Goal: Task Accomplishment & Management: Use online tool/utility

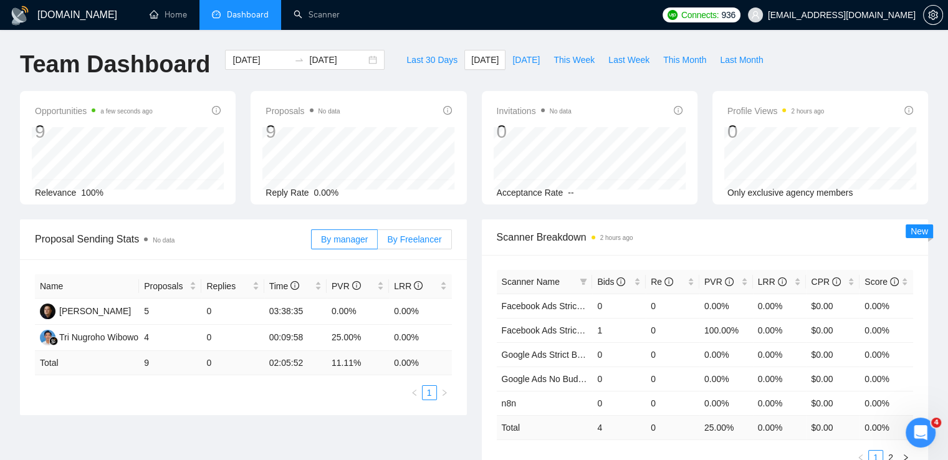
click at [409, 242] on span "By Freelancer" at bounding box center [414, 239] width 54 height 10
click at [378, 242] on input "By Freelancer" at bounding box center [378, 242] width 0 height 0
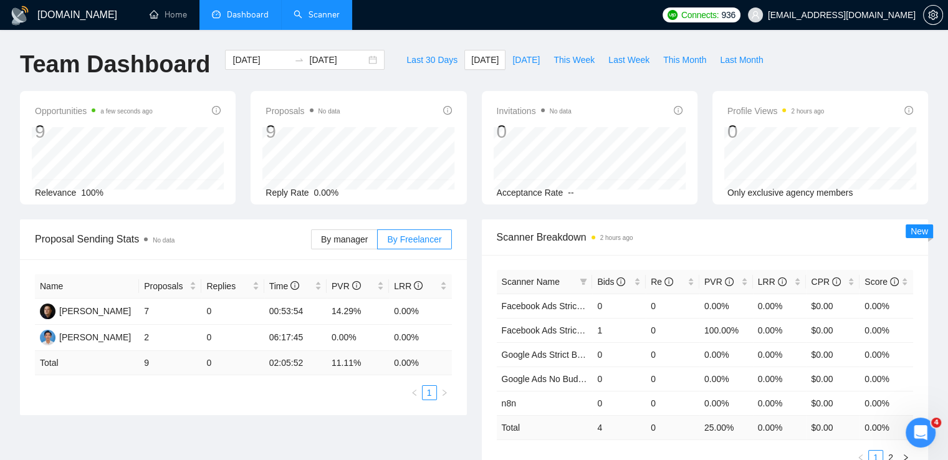
click at [326, 19] on link "Scanner" at bounding box center [316, 14] width 46 height 11
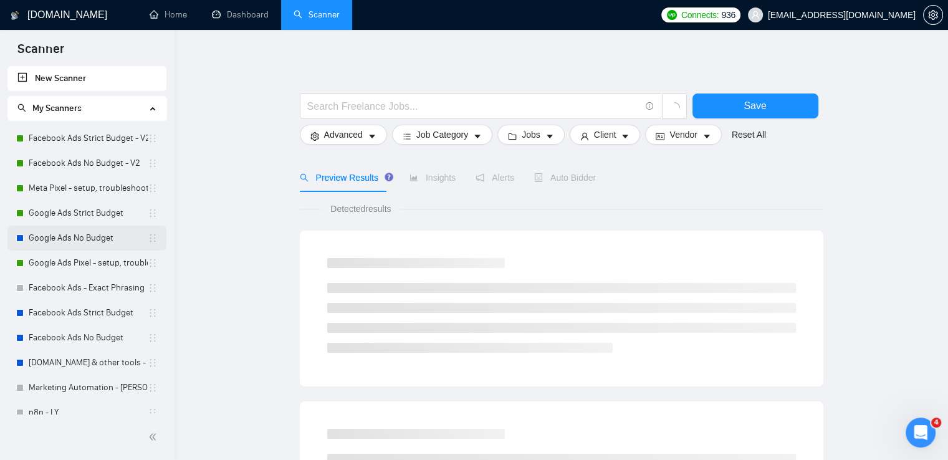
click at [78, 237] on link "Google Ads No Budget" at bounding box center [88, 238] width 119 height 25
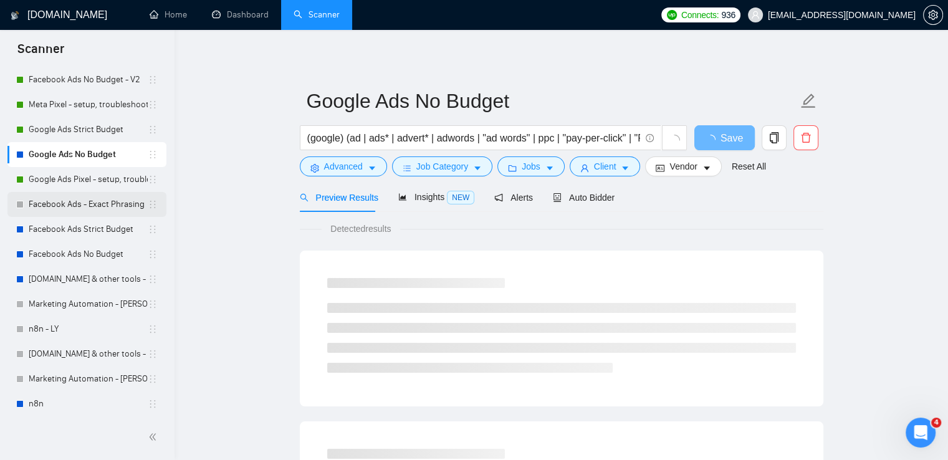
scroll to position [85, 0]
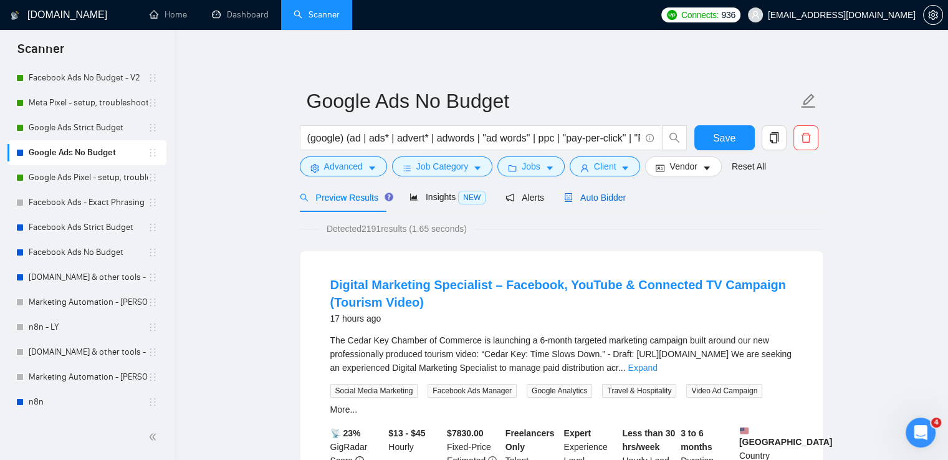
click at [591, 199] on span "Auto Bidder" at bounding box center [595, 198] width 62 height 10
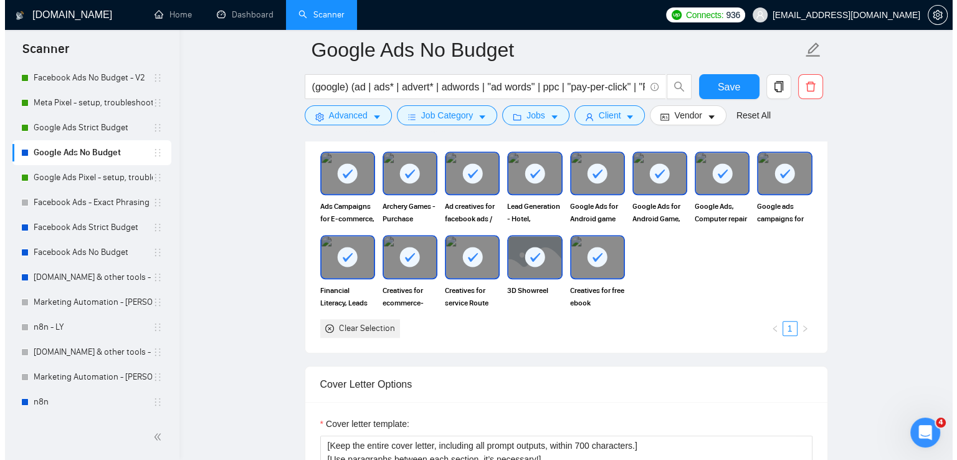
scroll to position [1184, 0]
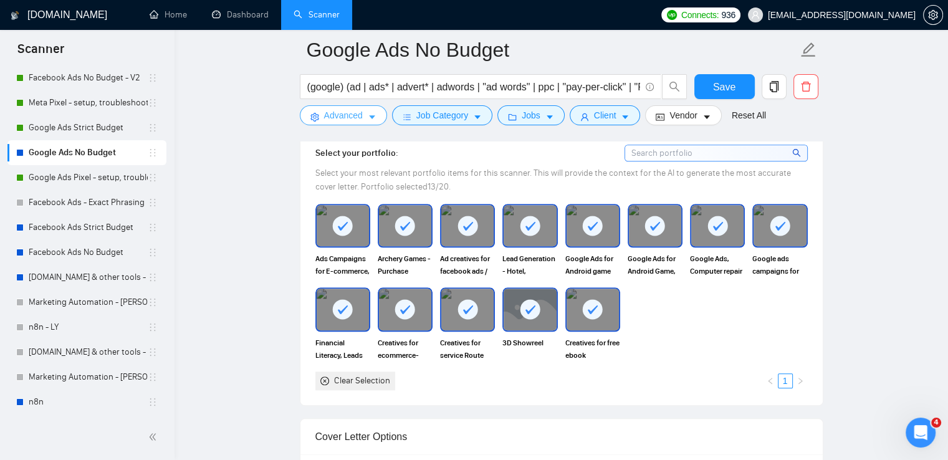
click at [328, 113] on span "Advanced" at bounding box center [343, 115] width 39 height 14
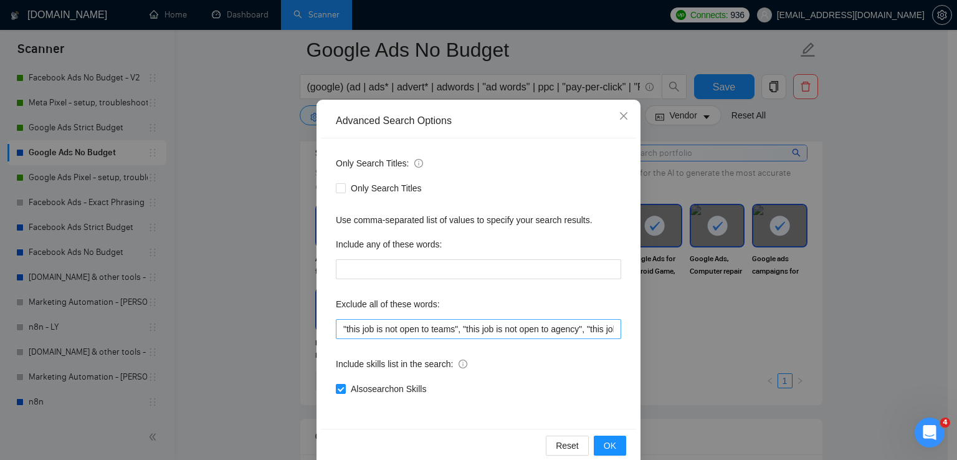
scroll to position [59, 0]
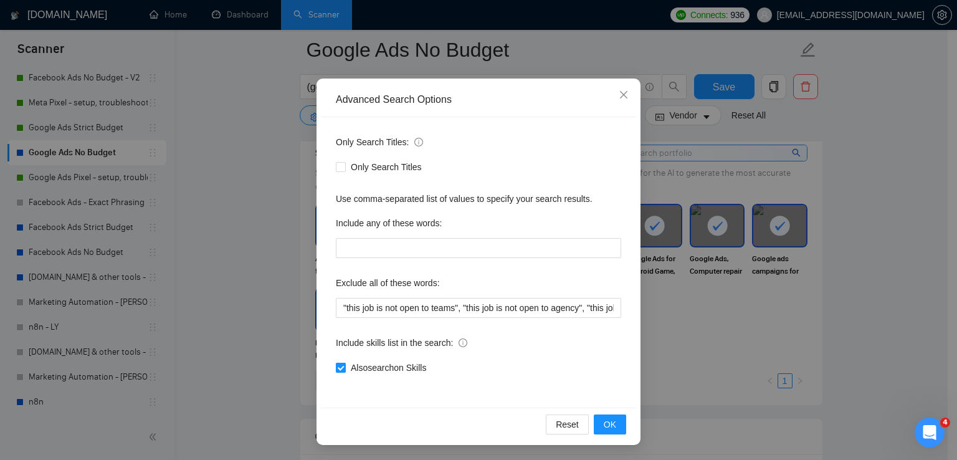
click at [396, 366] on span "Also search on Skills" at bounding box center [388, 368] width 85 height 14
click at [345, 366] on input "Also search on Skills" at bounding box center [340, 367] width 9 height 9
checkbox input "false"
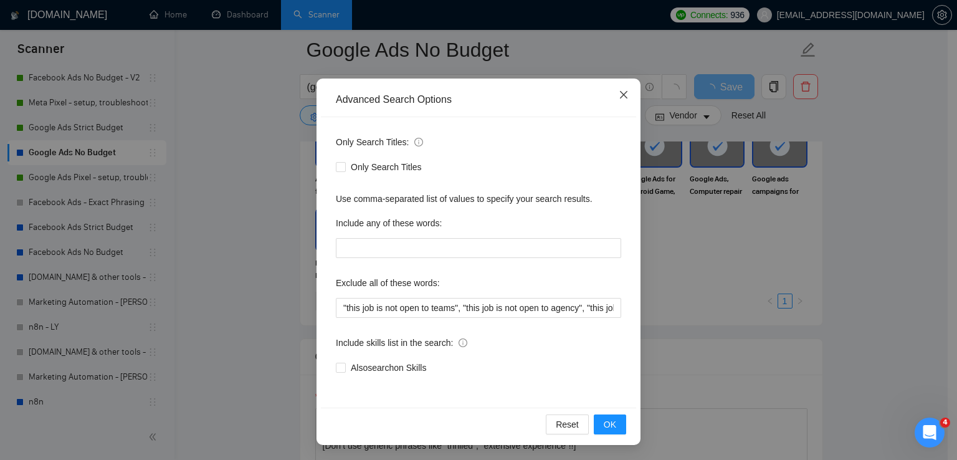
click at [620, 98] on icon "close" at bounding box center [623, 94] width 7 height 7
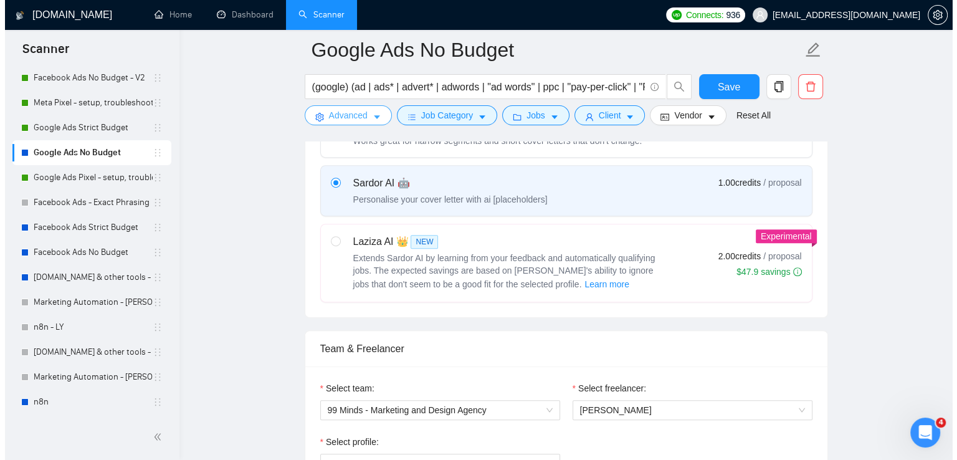
scroll to position [312, 0]
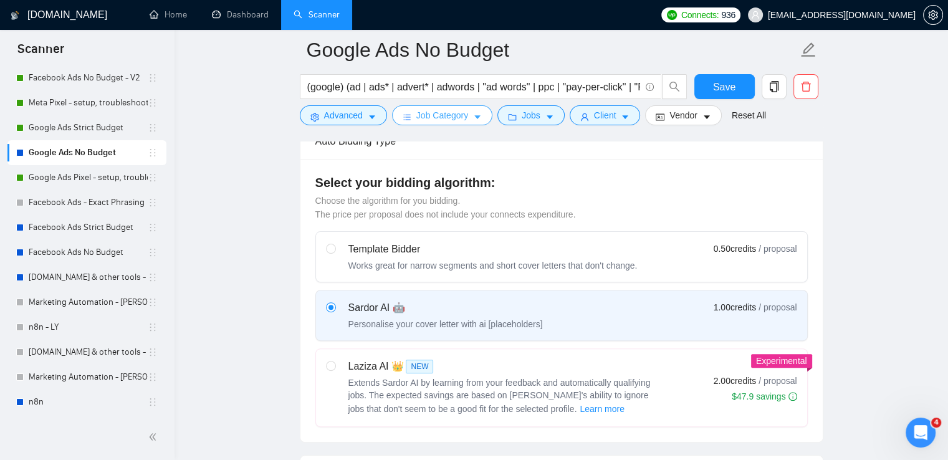
click at [460, 121] on span "Job Category" at bounding box center [442, 115] width 52 height 14
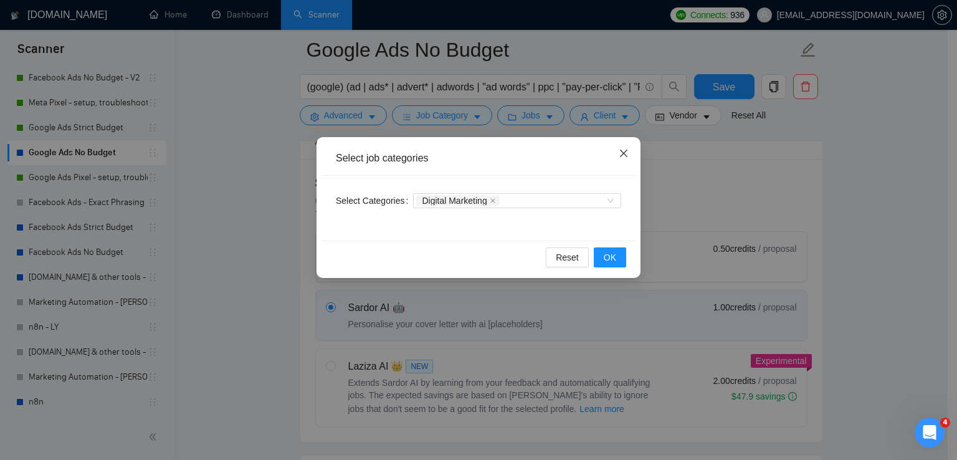
click at [626, 155] on icon "close" at bounding box center [624, 153] width 10 height 10
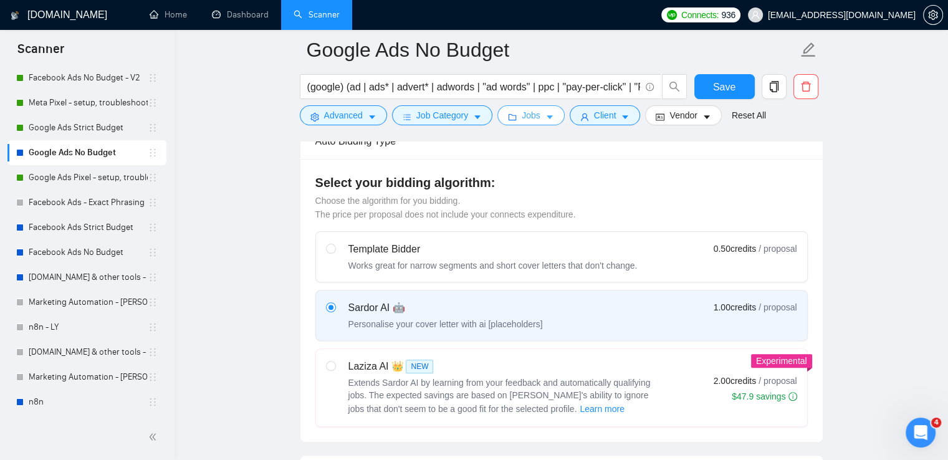
click at [522, 115] on span "Jobs" at bounding box center [531, 115] width 19 height 14
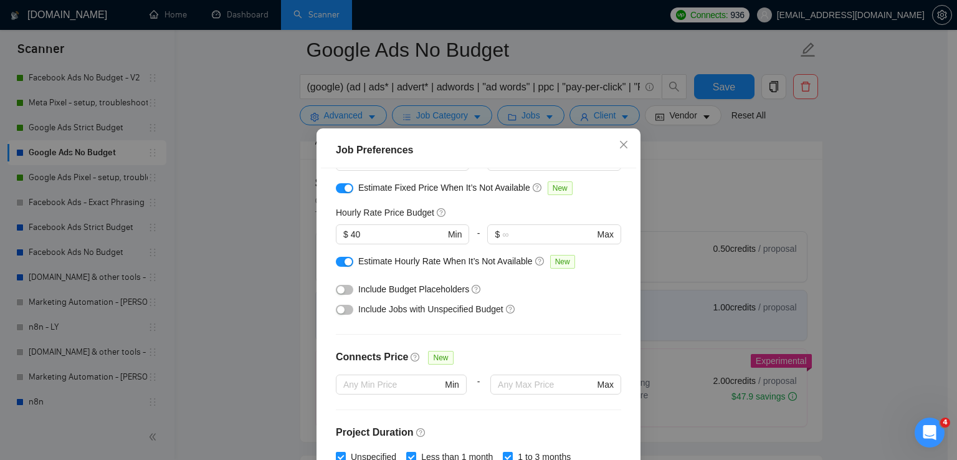
scroll to position [0, 0]
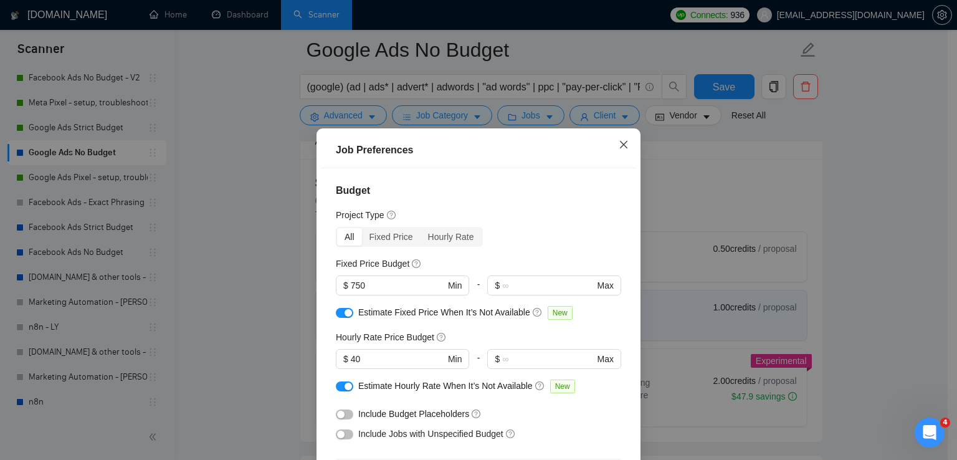
click at [629, 146] on span "Close" at bounding box center [624, 145] width 34 height 34
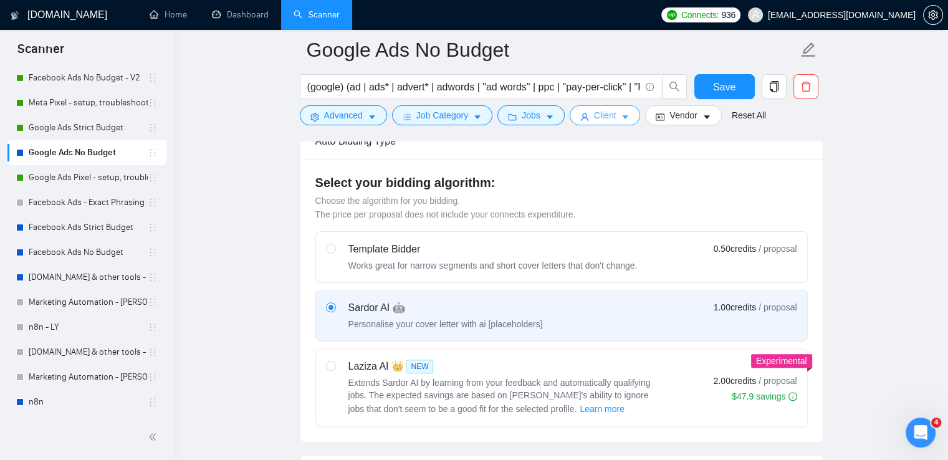
click at [595, 121] on span "Client" at bounding box center [605, 115] width 22 height 14
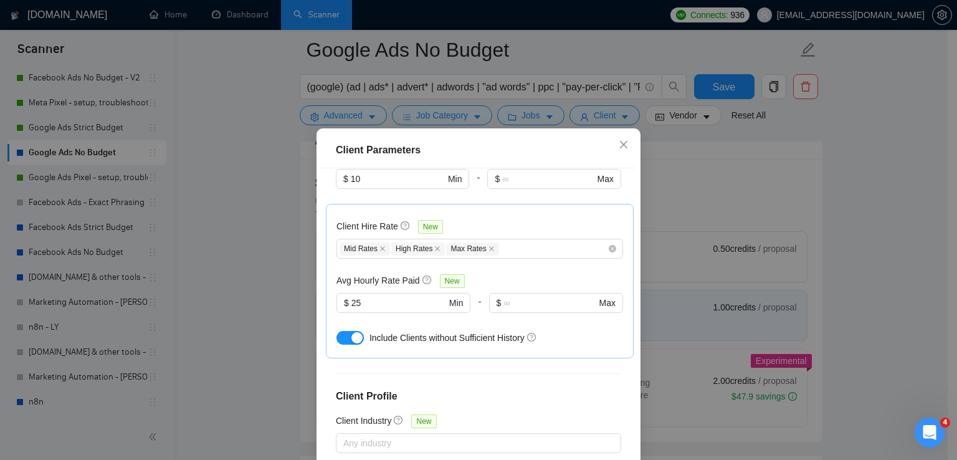
scroll to position [374, 0]
click at [366, 295] on input "25" at bounding box center [398, 302] width 95 height 14
type input "30"
click at [546, 250] on div "Client Hire Rate New Mid Rates High Rates Max Rates Avg Hourly Rate Paid New 30…" at bounding box center [479, 280] width 287 height 133
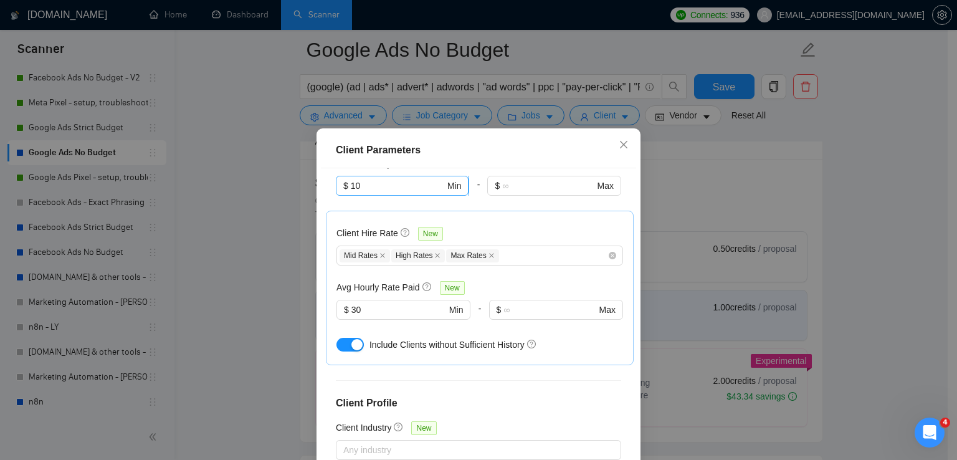
scroll to position [455, 0]
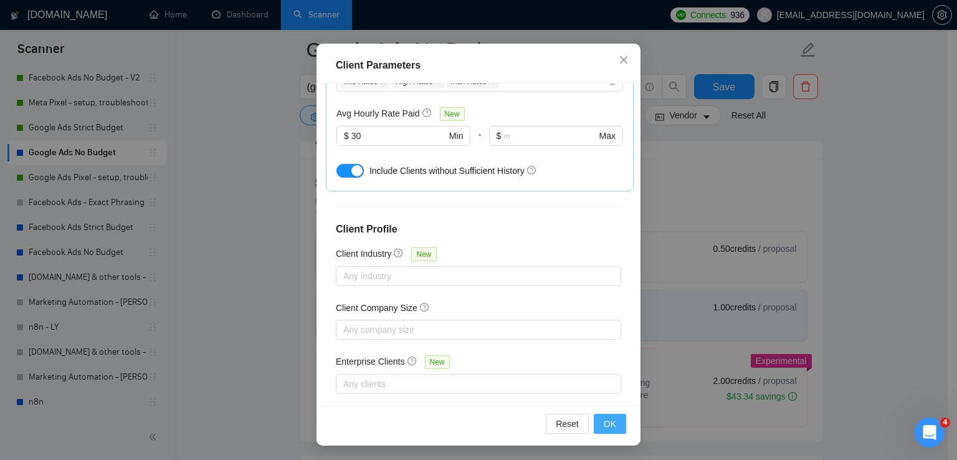
click at [608, 419] on span "OK" at bounding box center [610, 424] width 12 height 14
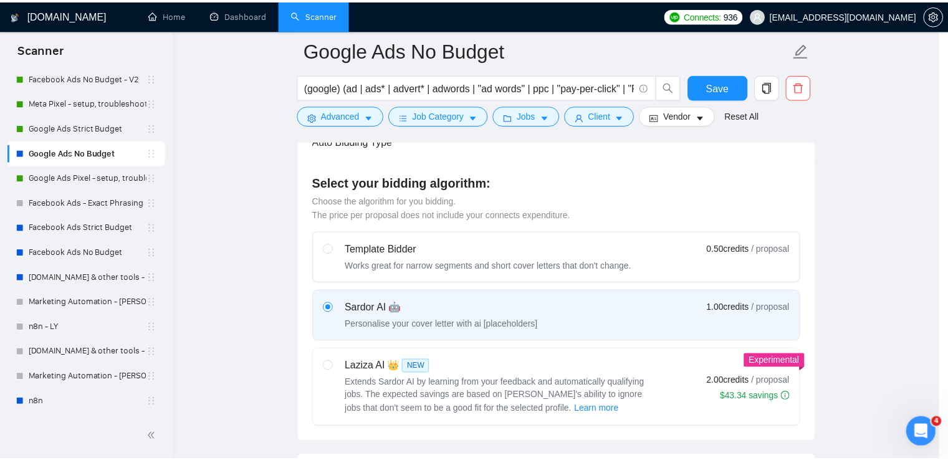
scroll to position [31, 0]
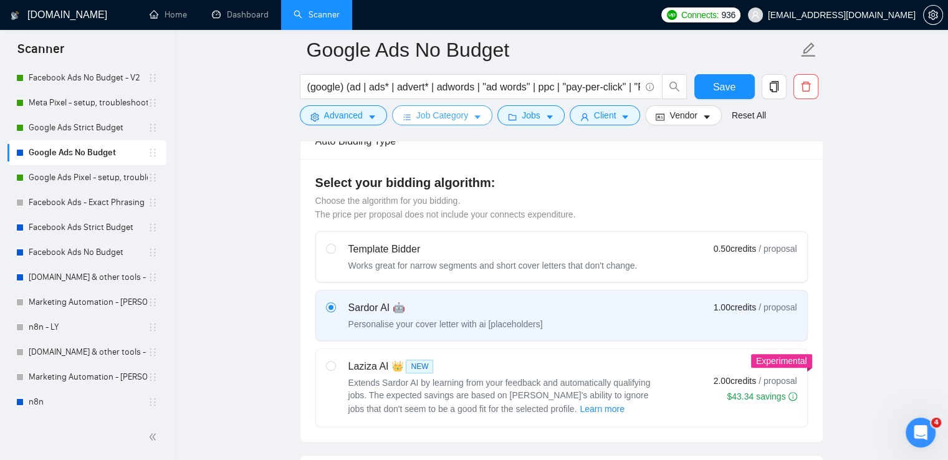
click at [436, 120] on span "Job Category" at bounding box center [442, 115] width 52 height 14
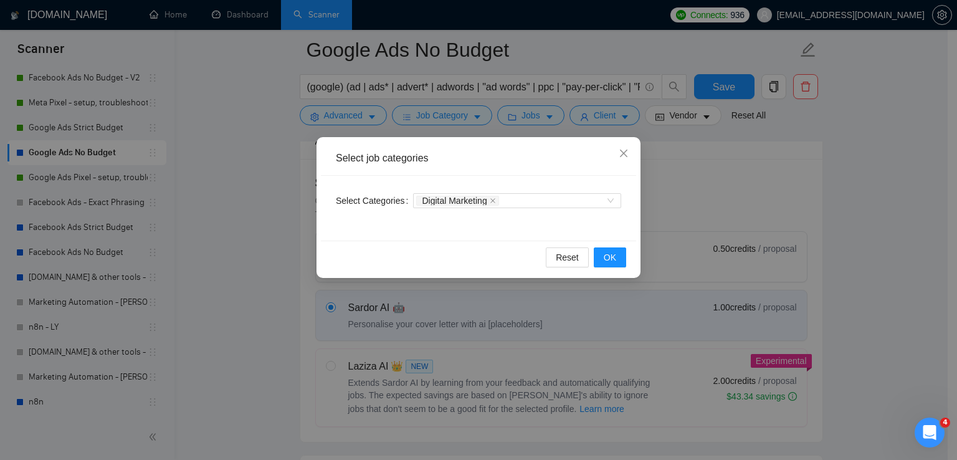
click at [492, 199] on icon "close" at bounding box center [493, 201] width 6 height 6
drag, startPoint x: 619, startPoint y: 267, endPoint x: 617, endPoint y: 258, distance: 9.4
click at [619, 267] on div "Reset OK" at bounding box center [478, 257] width 315 height 33
click at [616, 255] on span "OK" at bounding box center [610, 257] width 12 height 14
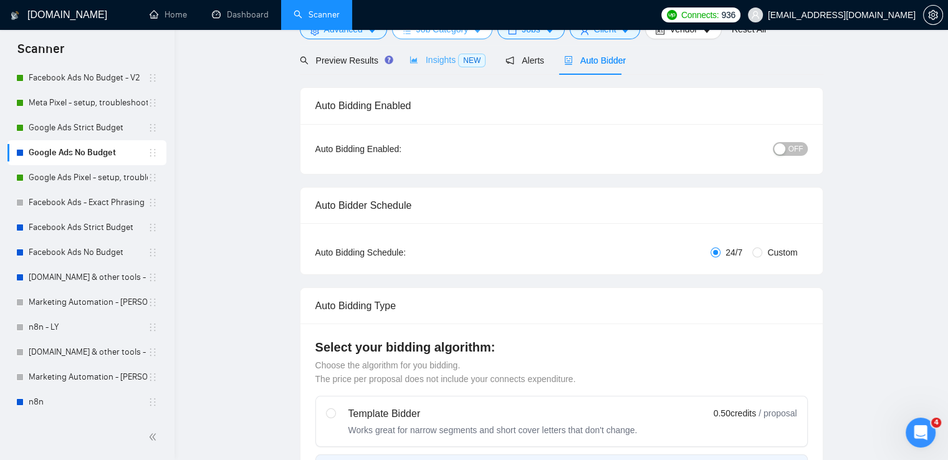
scroll to position [0, 0]
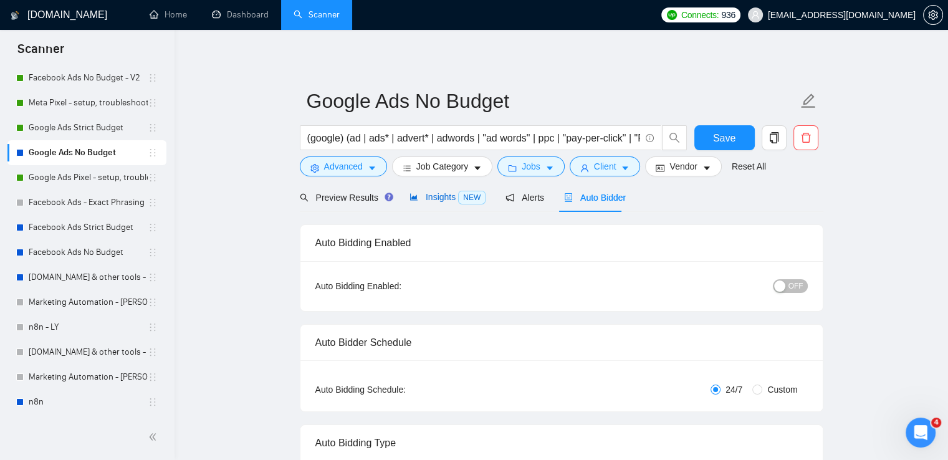
click at [438, 196] on span "Insights NEW" at bounding box center [447, 197] width 76 height 10
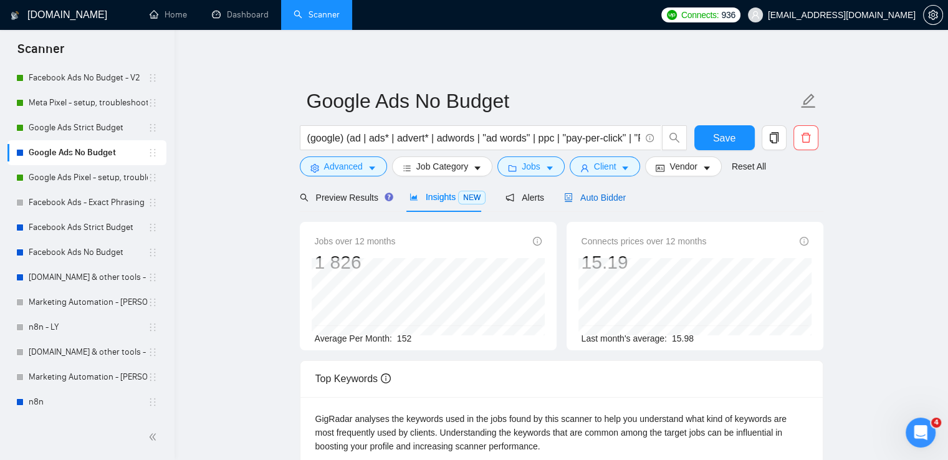
click at [589, 200] on span "Auto Bidder" at bounding box center [595, 198] width 62 height 10
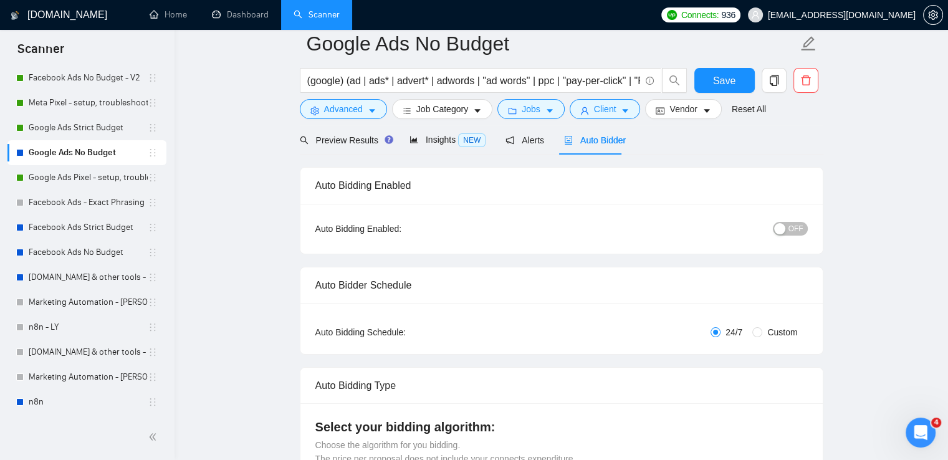
scroll to position [125, 0]
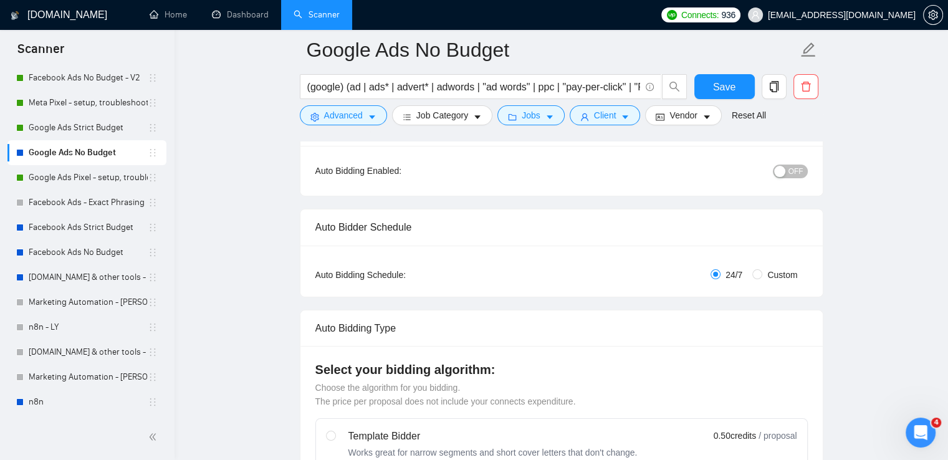
click at [795, 173] on span "OFF" at bounding box center [795, 171] width 15 height 14
click at [729, 90] on span "Save" at bounding box center [724, 87] width 22 height 16
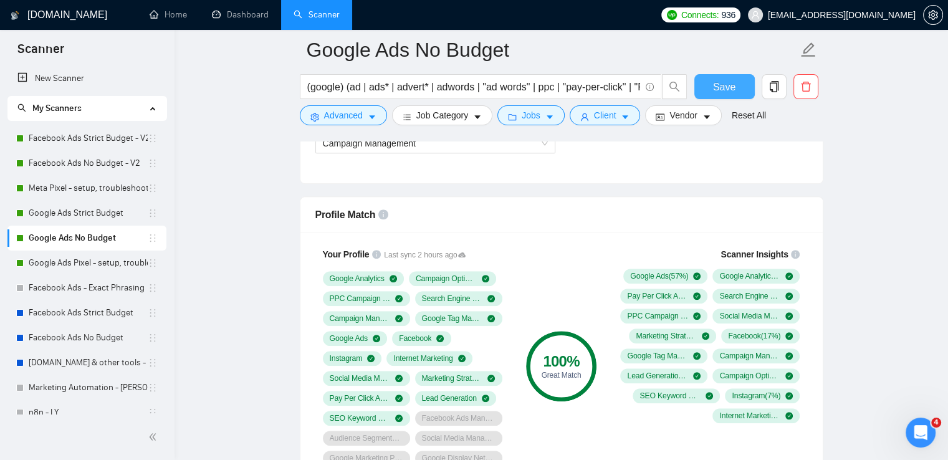
scroll to position [810, 0]
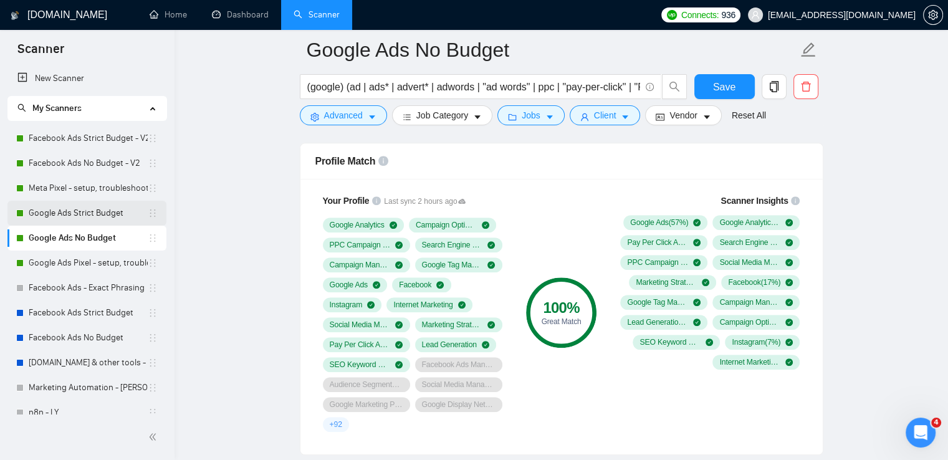
click at [93, 212] on link "Google Ads Strict Budget" at bounding box center [88, 213] width 119 height 25
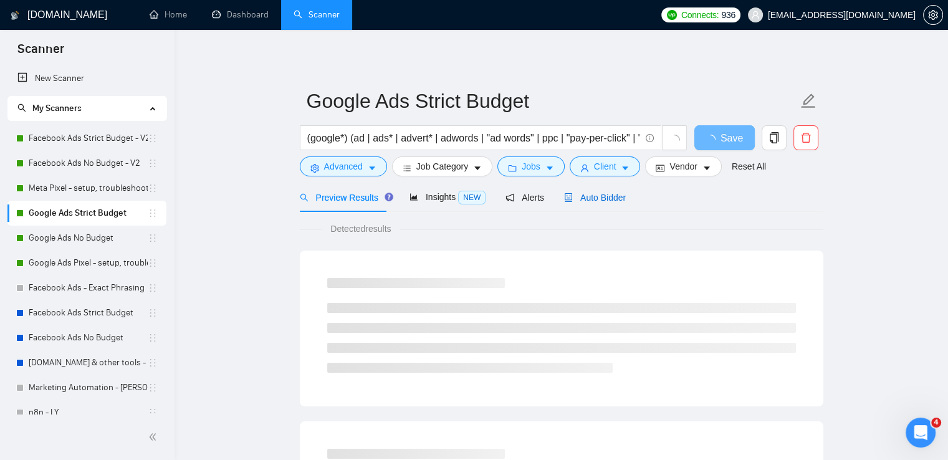
click at [603, 200] on span "Auto Bidder" at bounding box center [595, 198] width 62 height 10
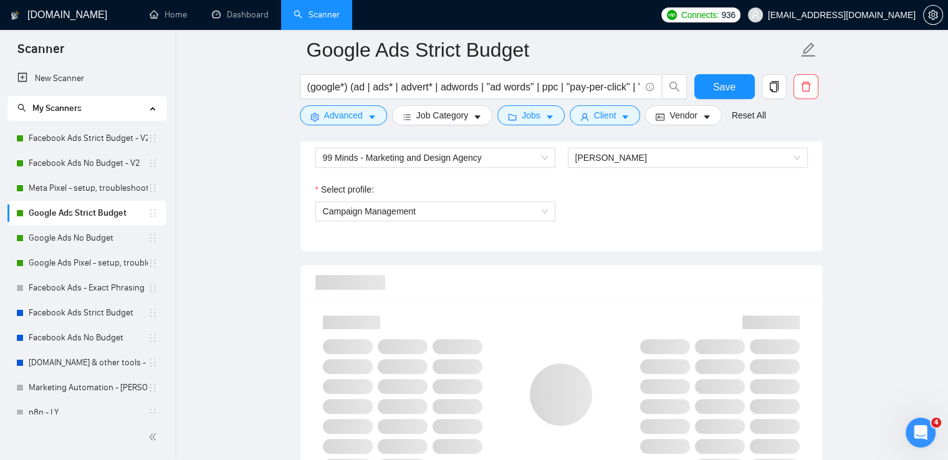
scroll to position [748, 0]
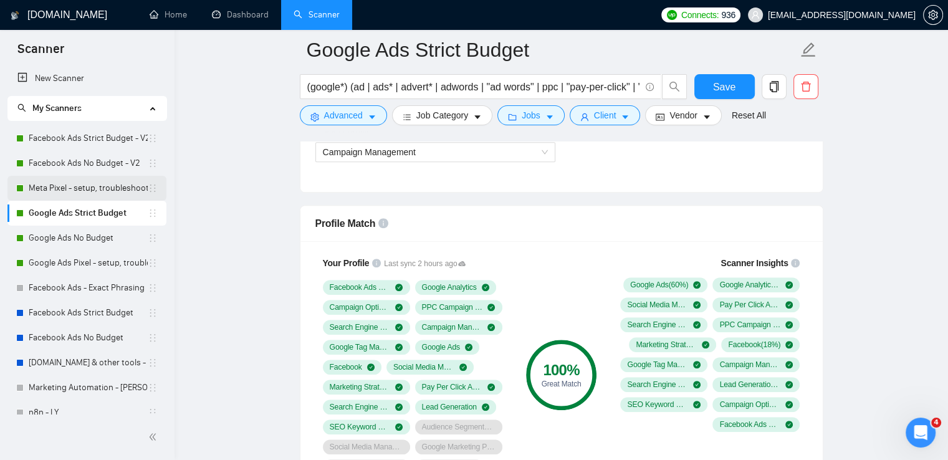
click at [90, 190] on link "Meta Pixel - setup, troubleshooting, tracking" at bounding box center [88, 188] width 119 height 25
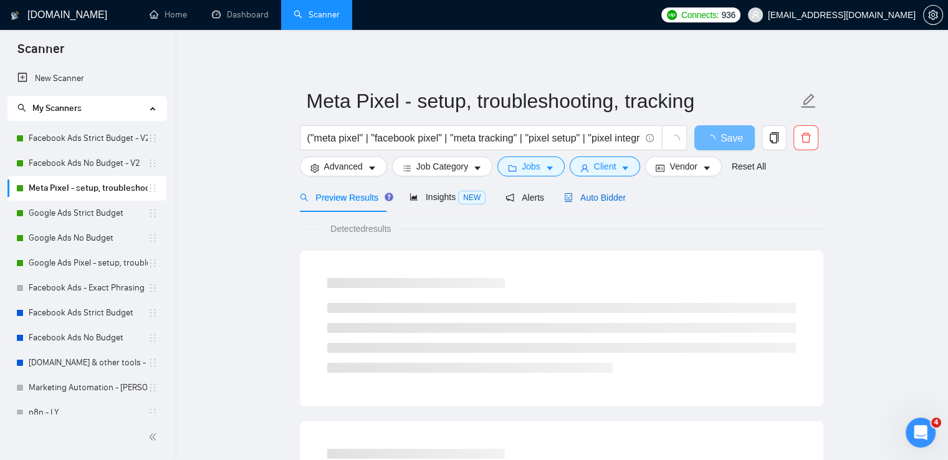
click at [583, 195] on span "Auto Bidder" at bounding box center [595, 198] width 62 height 10
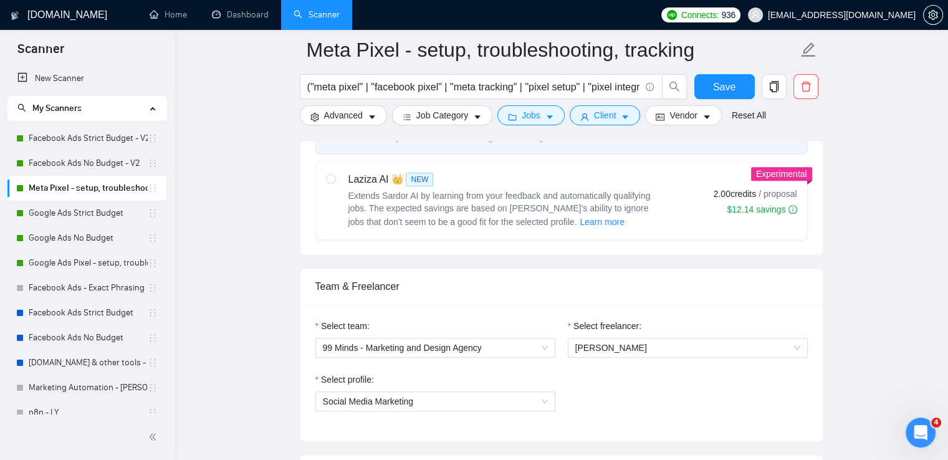
scroll to position [748, 0]
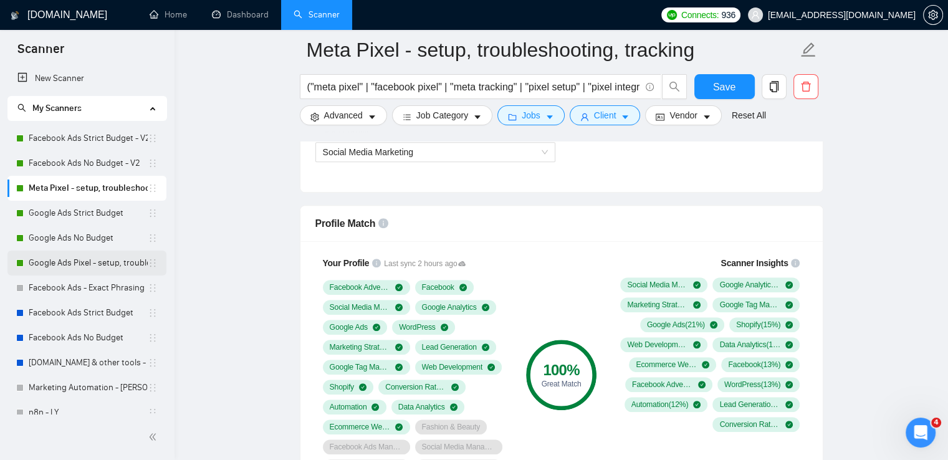
click at [99, 265] on link "Google Ads Pixel - setup, troubleshooting, tracking" at bounding box center [88, 262] width 119 height 25
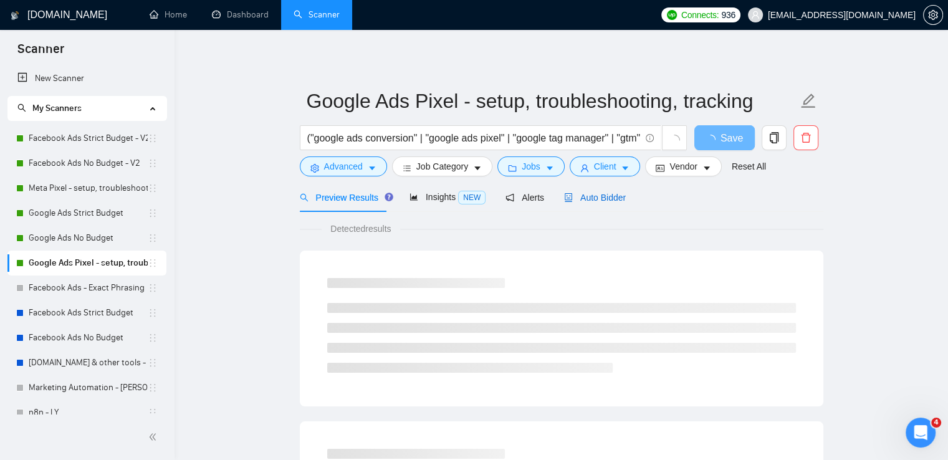
click at [586, 197] on span "Auto Bidder" at bounding box center [595, 198] width 62 height 10
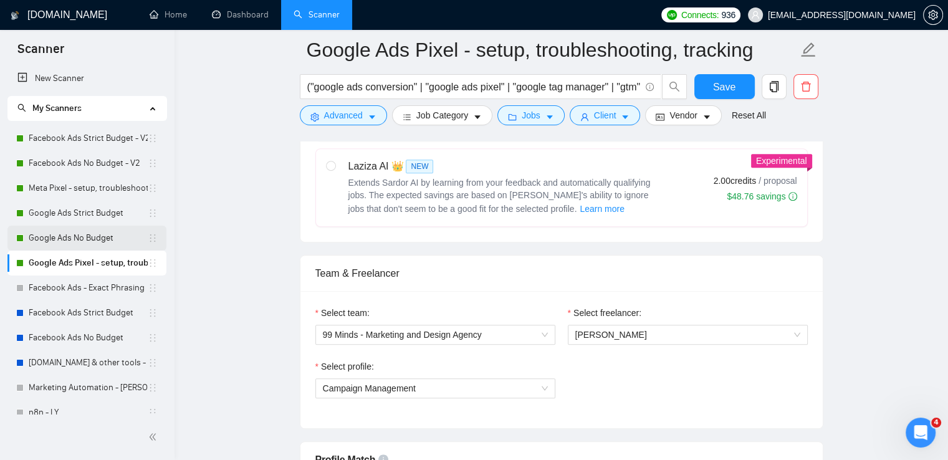
scroll to position [498, 0]
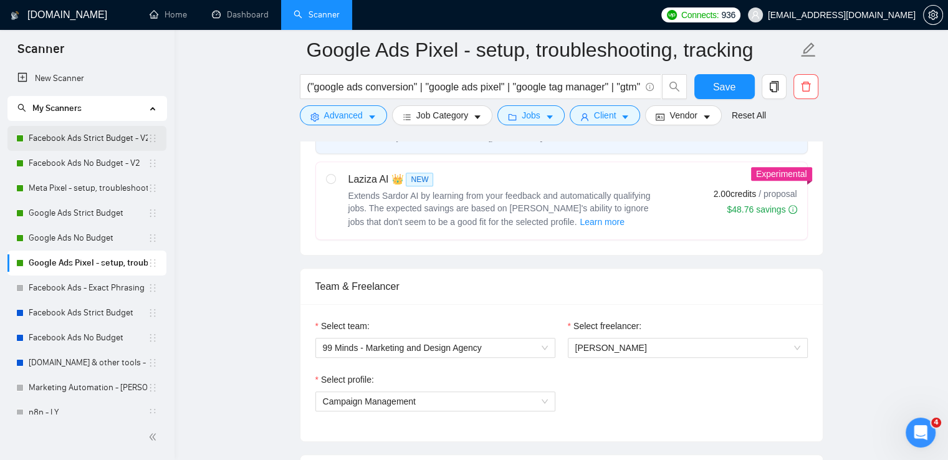
click at [88, 143] on link "Facebook Ads Strict Budget - V2" at bounding box center [88, 138] width 119 height 25
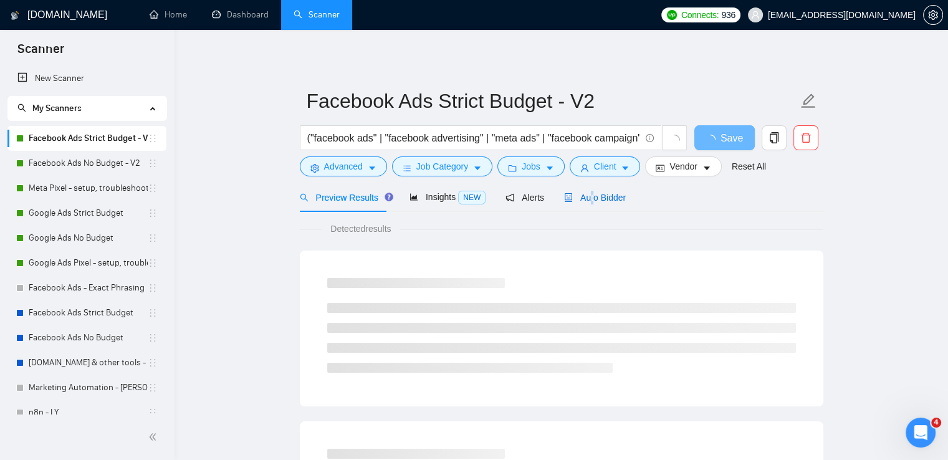
drag, startPoint x: 586, startPoint y: 198, endPoint x: 583, endPoint y: 214, distance: 16.4
click at [586, 198] on span "Auto Bidder" at bounding box center [595, 198] width 62 height 10
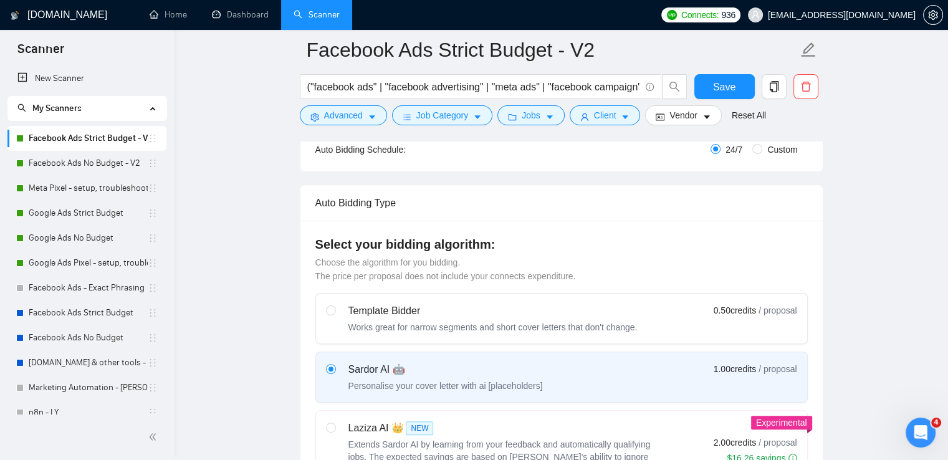
scroll to position [685, 0]
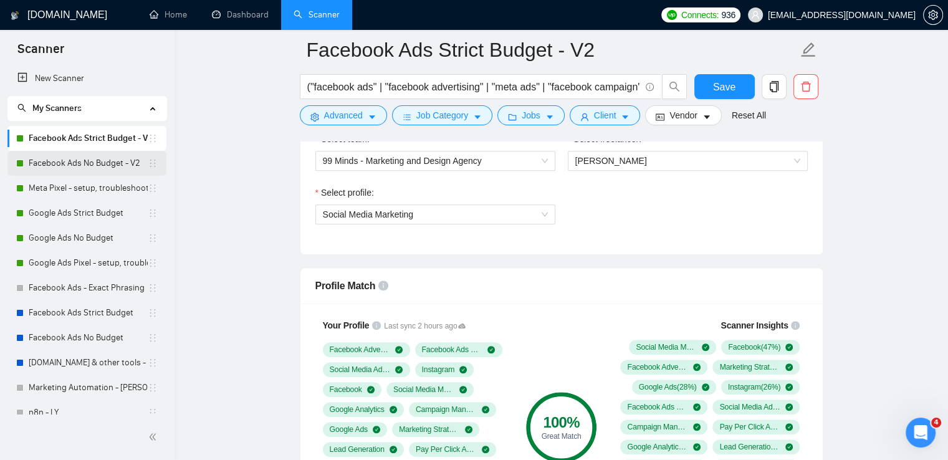
click at [85, 162] on link "Facebook Ads No Budget - V2" at bounding box center [88, 163] width 119 height 25
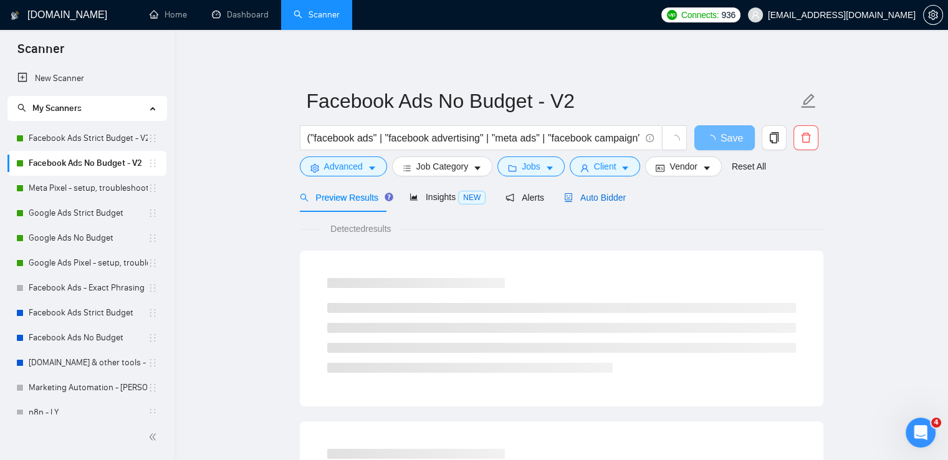
click at [614, 202] on span "Auto Bidder" at bounding box center [595, 198] width 62 height 10
